Goal: Task Accomplishment & Management: Manage account settings

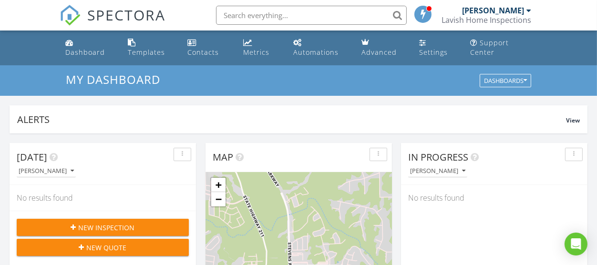
click at [504, 18] on div "Lavish Home Inspections" at bounding box center [487, 20] width 90 height 10
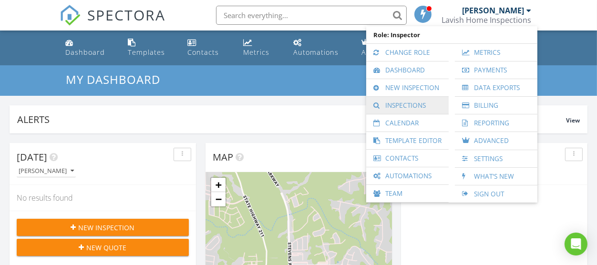
click at [412, 103] on link "Inspections" at bounding box center [407, 105] width 73 height 17
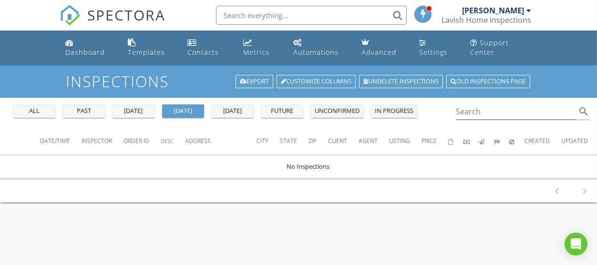
click at [46, 109] on div "all" at bounding box center [34, 111] width 34 height 10
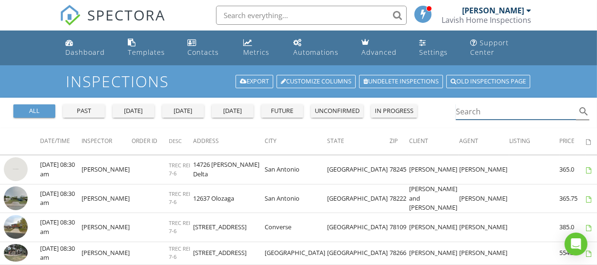
click at [479, 113] on input "Search" at bounding box center [516, 112] width 120 height 16
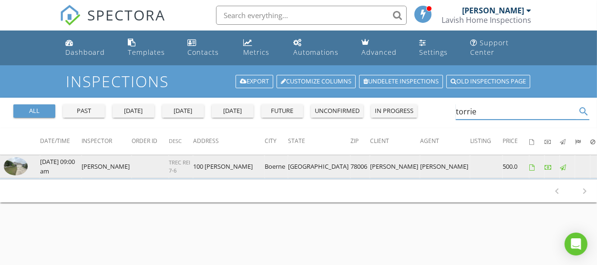
type input "torrie"
click at [14, 169] on img at bounding box center [16, 166] width 24 height 18
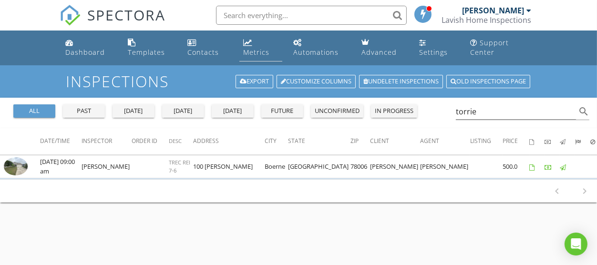
click at [249, 45] on div "Metrics" at bounding box center [247, 43] width 9 height 8
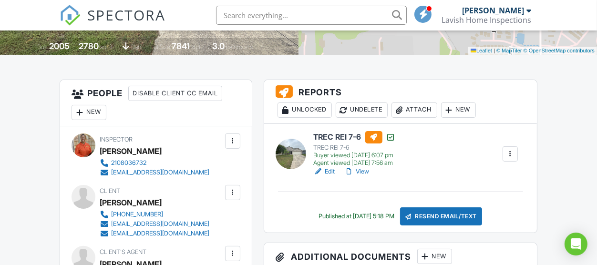
scroll to position [224, 0]
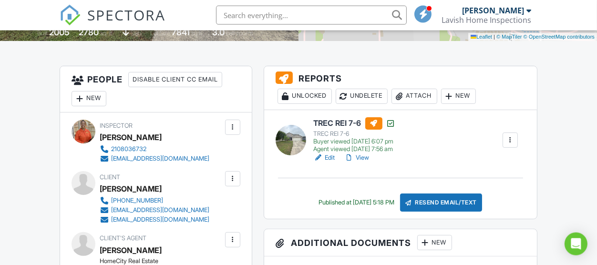
click at [369, 163] on link "View" at bounding box center [357, 158] width 25 height 10
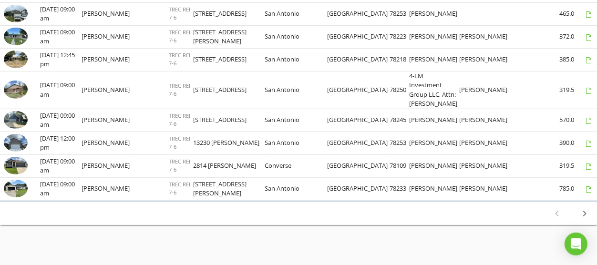
scroll to position [590, 0]
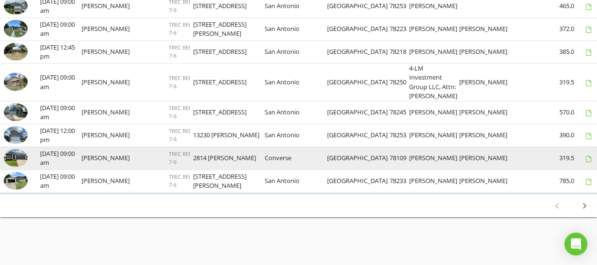
click at [25, 159] on img at bounding box center [16, 158] width 24 height 18
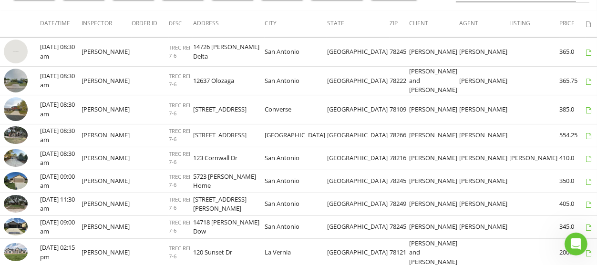
scroll to position [0, 0]
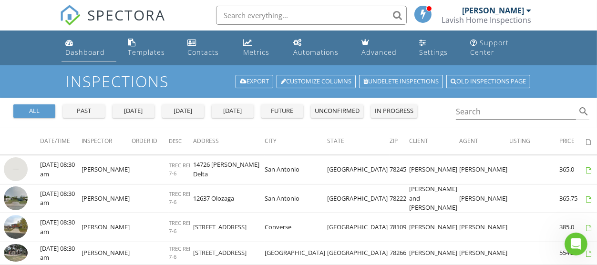
click at [83, 51] on div "Dashboard" at bounding box center [85, 52] width 40 height 9
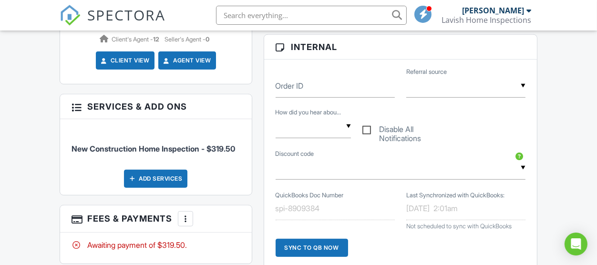
scroll to position [577, 0]
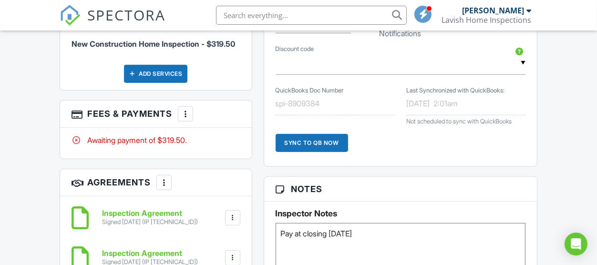
click at [189, 119] on div at bounding box center [186, 114] width 10 height 10
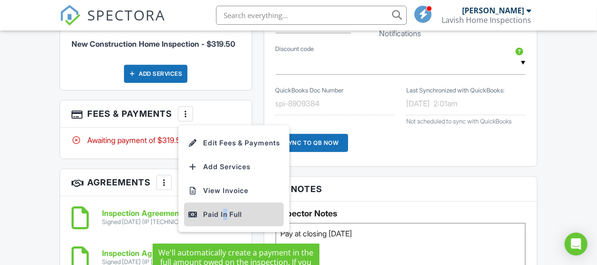
click at [223, 220] on div "Paid In Full" at bounding box center [234, 214] width 92 height 11
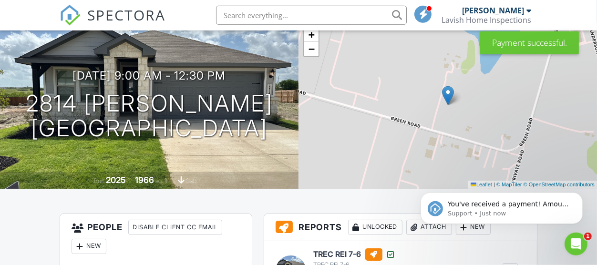
scroll to position [105, 0]
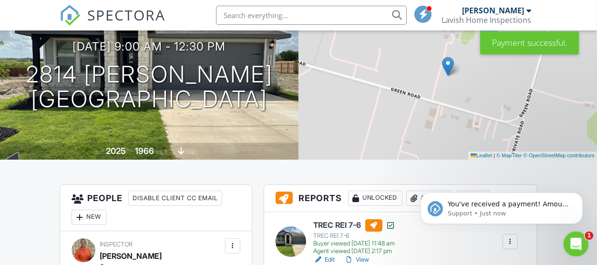
click at [574, 242] on icon "Open Intercom Messenger" at bounding box center [575, 243] width 16 height 16
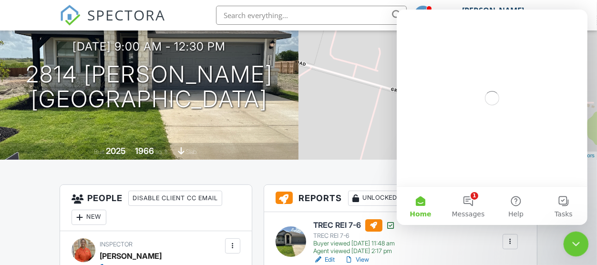
scroll to position [0, 0]
click at [469, 203] on button "1 Messages" at bounding box center [468, 206] width 48 height 38
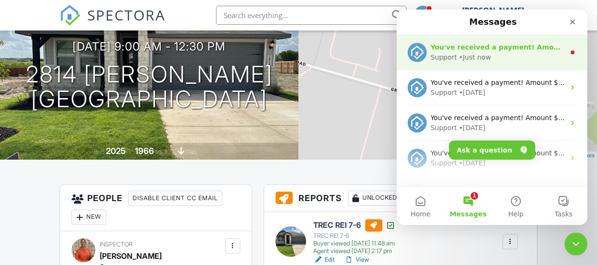
click at [481, 43] on div "You've received a payment! Amount $319.50 Fee $0.00 Net $319.50 Transaction # I…" at bounding box center [497, 47] width 135 height 10
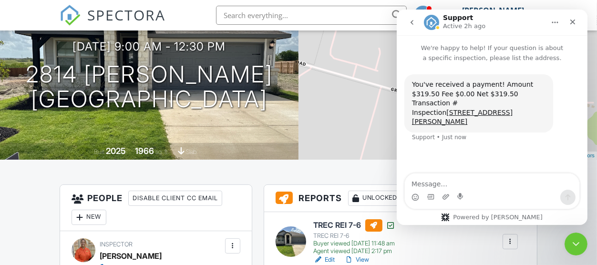
click at [412, 23] on icon "go back" at bounding box center [412, 23] width 8 height 8
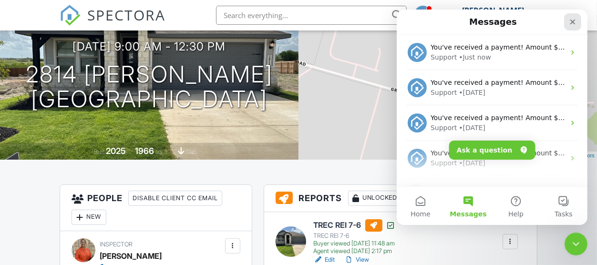
click at [573, 23] on icon "Close" at bounding box center [572, 22] width 5 height 5
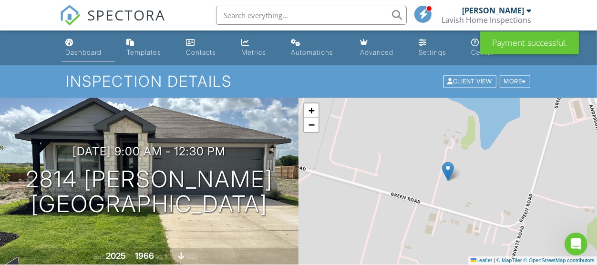
click at [85, 58] on link "Dashboard" at bounding box center [88, 47] width 53 height 27
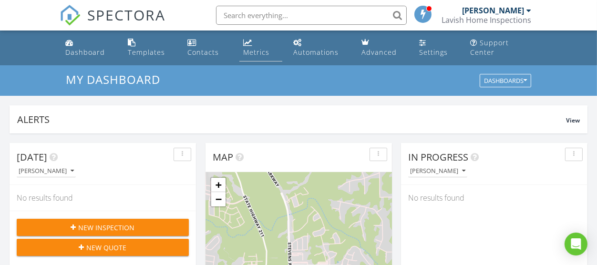
click at [244, 59] on link "Metrics" at bounding box center [261, 47] width 43 height 27
